Goal: Information Seeking & Learning: Stay updated

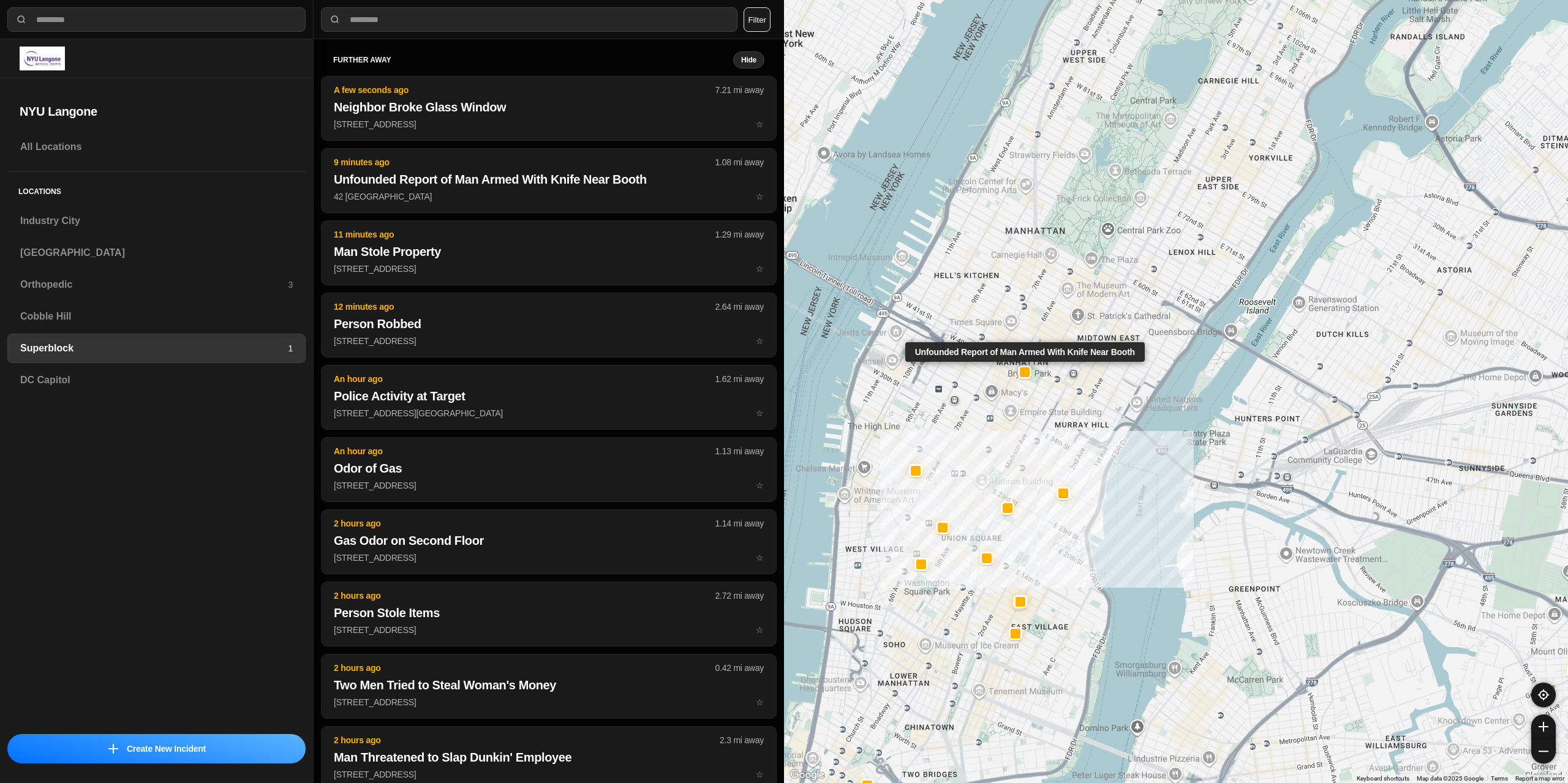
select select "*"
click at [69, 253] on h3 "[GEOGRAPHIC_DATA]" at bounding box center [157, 253] width 273 height 15
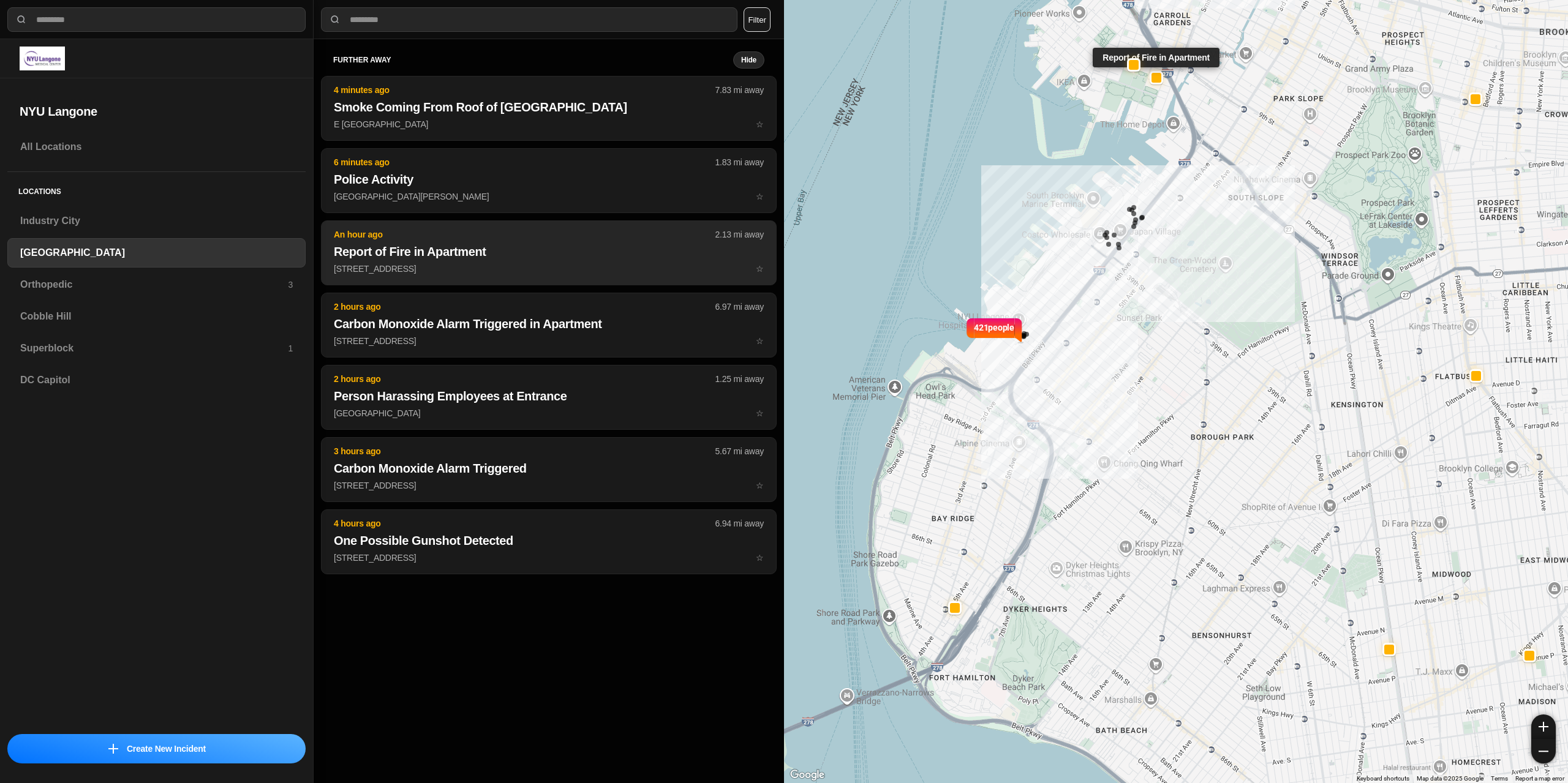
click at [407, 246] on h2 "Report of Fire in Apartment" at bounding box center [548, 252] width 430 height 17
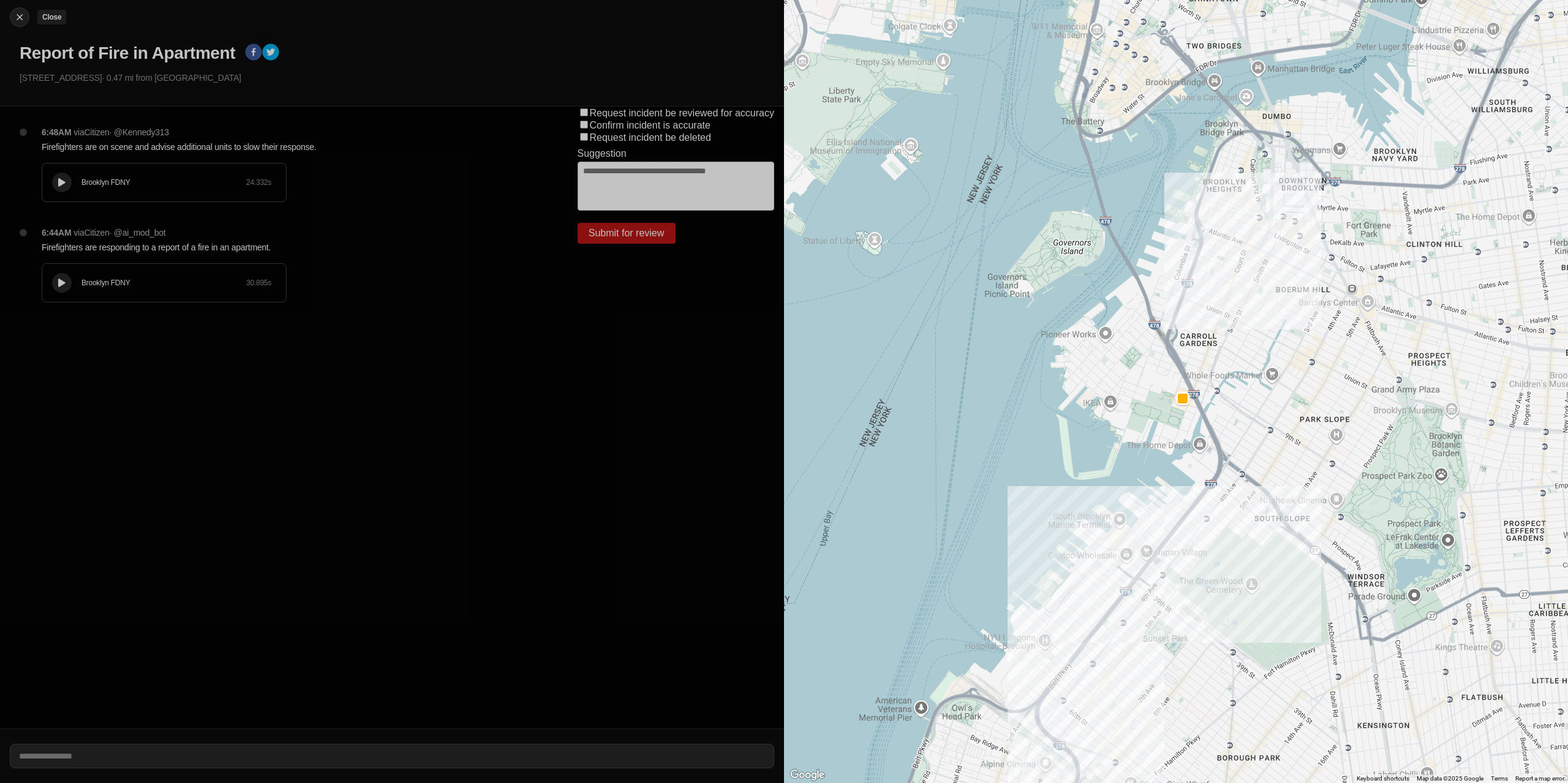
click at [10, 13] on button "Close" at bounding box center [20, 17] width 20 height 20
select select "*"
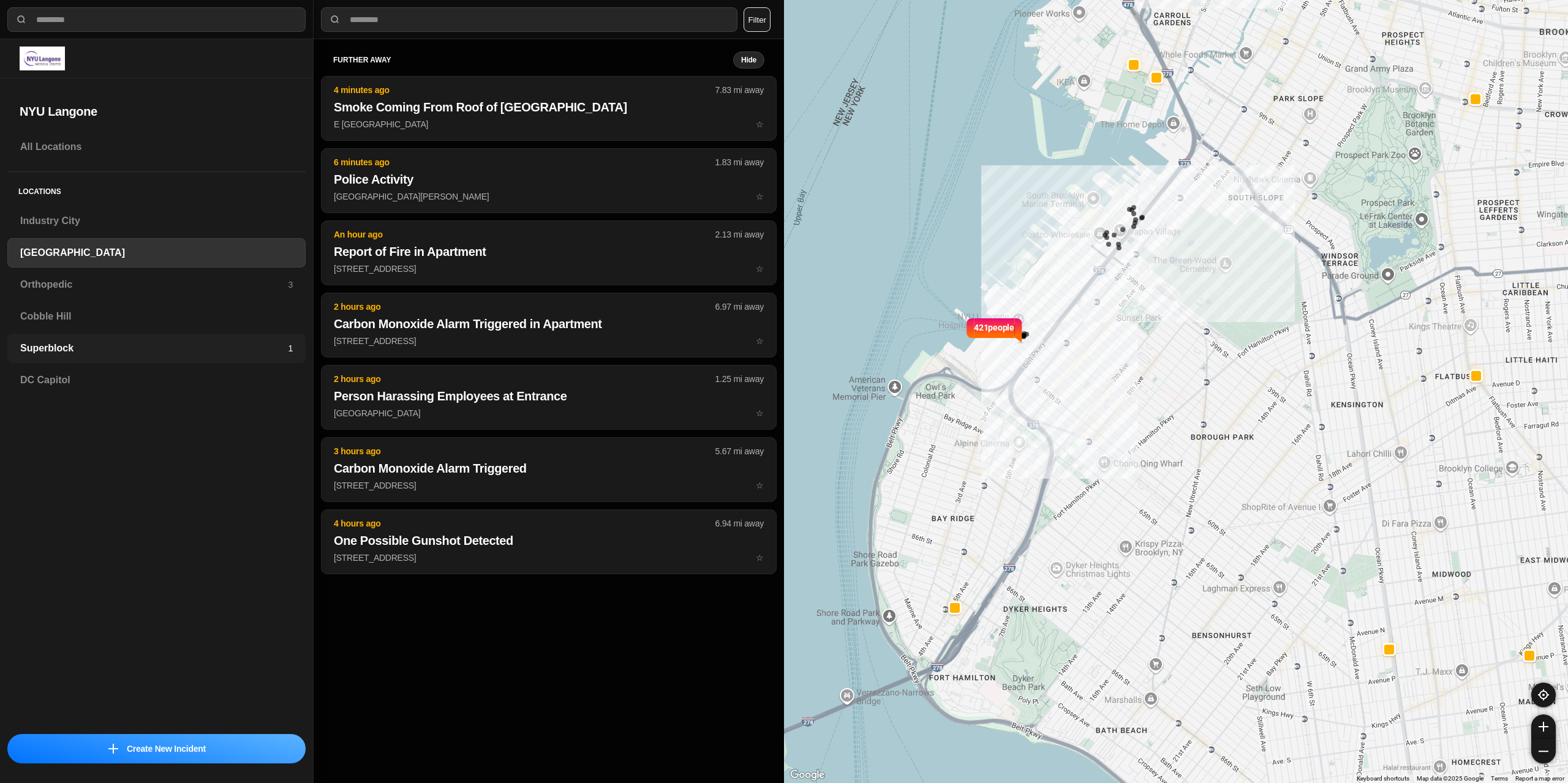
click at [130, 342] on h3 "Superblock" at bounding box center [154, 348] width 268 height 15
